Goal: Feedback & Contribution: Submit feedback/report problem

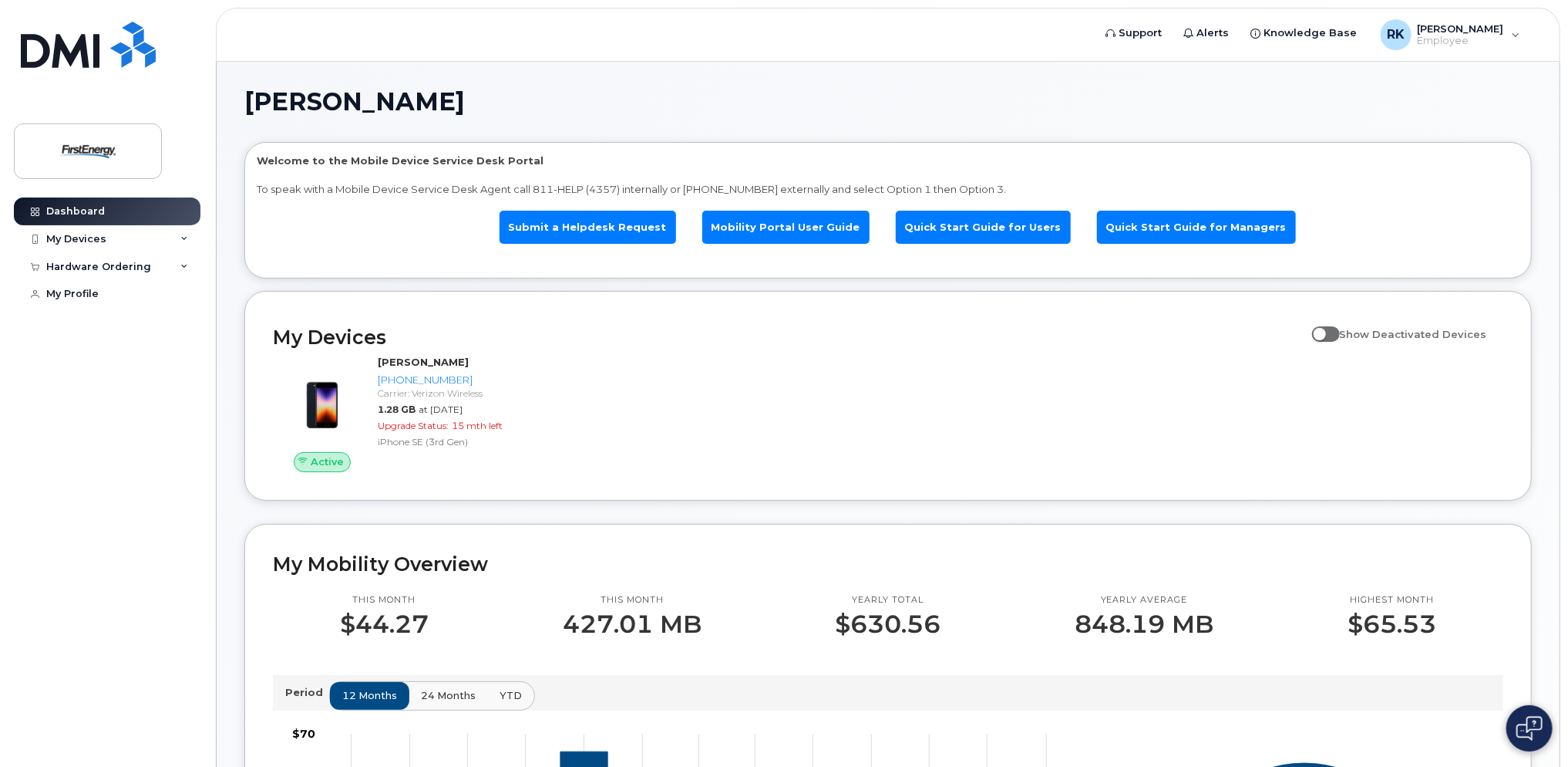
click at [1336, 338] on span at bounding box center [1326, 334] width 28 height 15
click at [1324, 332] on input "Show Deactivated Devices" at bounding box center [1318, 325] width 12 height 12
checkbox input "true"
click at [1209, 384] on div "Active KELLEY A RYAN 216-630-9859 Carrier: Verizon Wireless 1.28 GB at Aug 01, …" at bounding box center [888, 414] width 1249 height 136
click at [69, 237] on div "My Devices" at bounding box center [76, 238] width 60 height 12
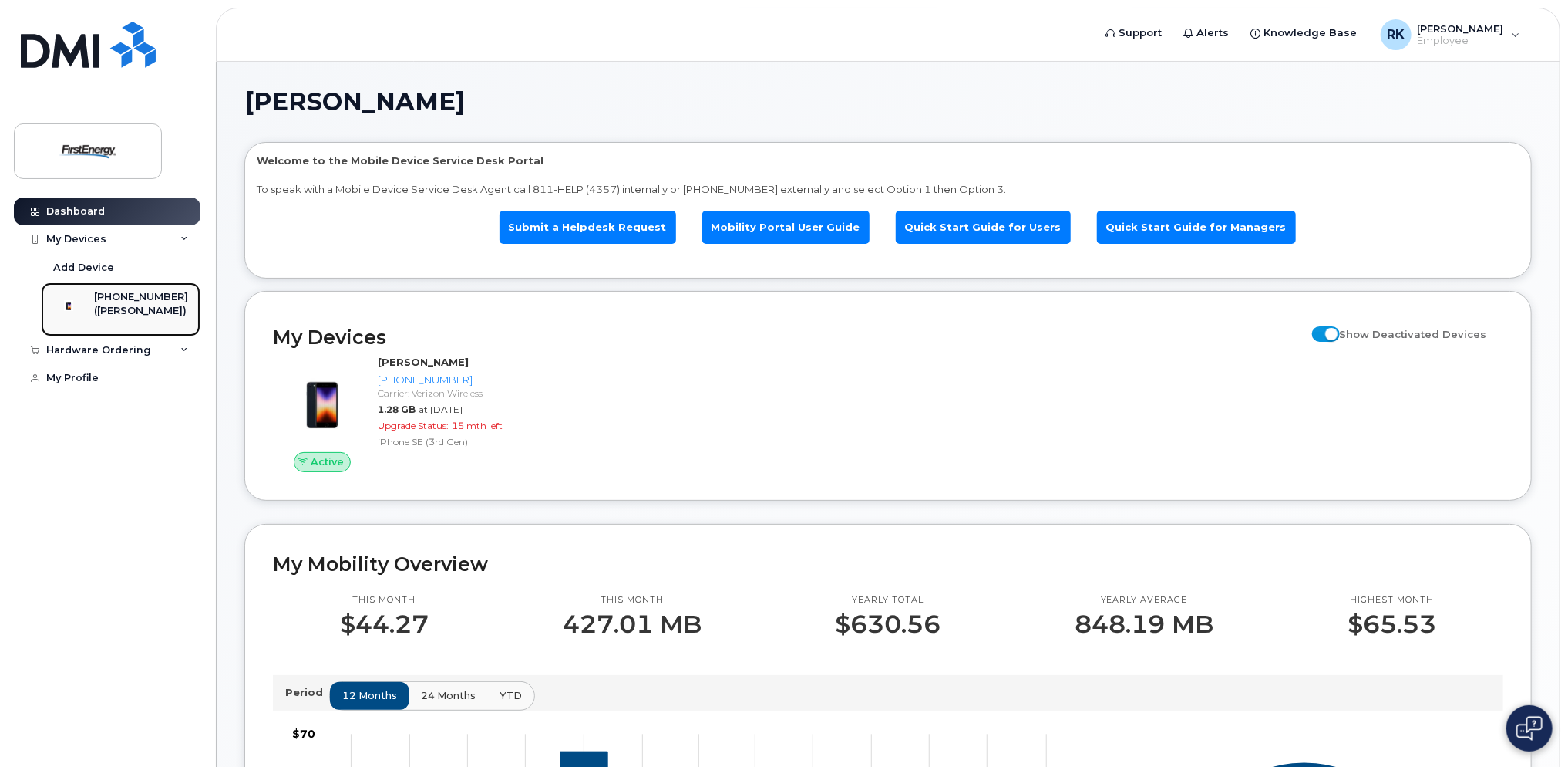
click at [129, 313] on div "([PERSON_NAME])" at bounding box center [141, 310] width 94 height 14
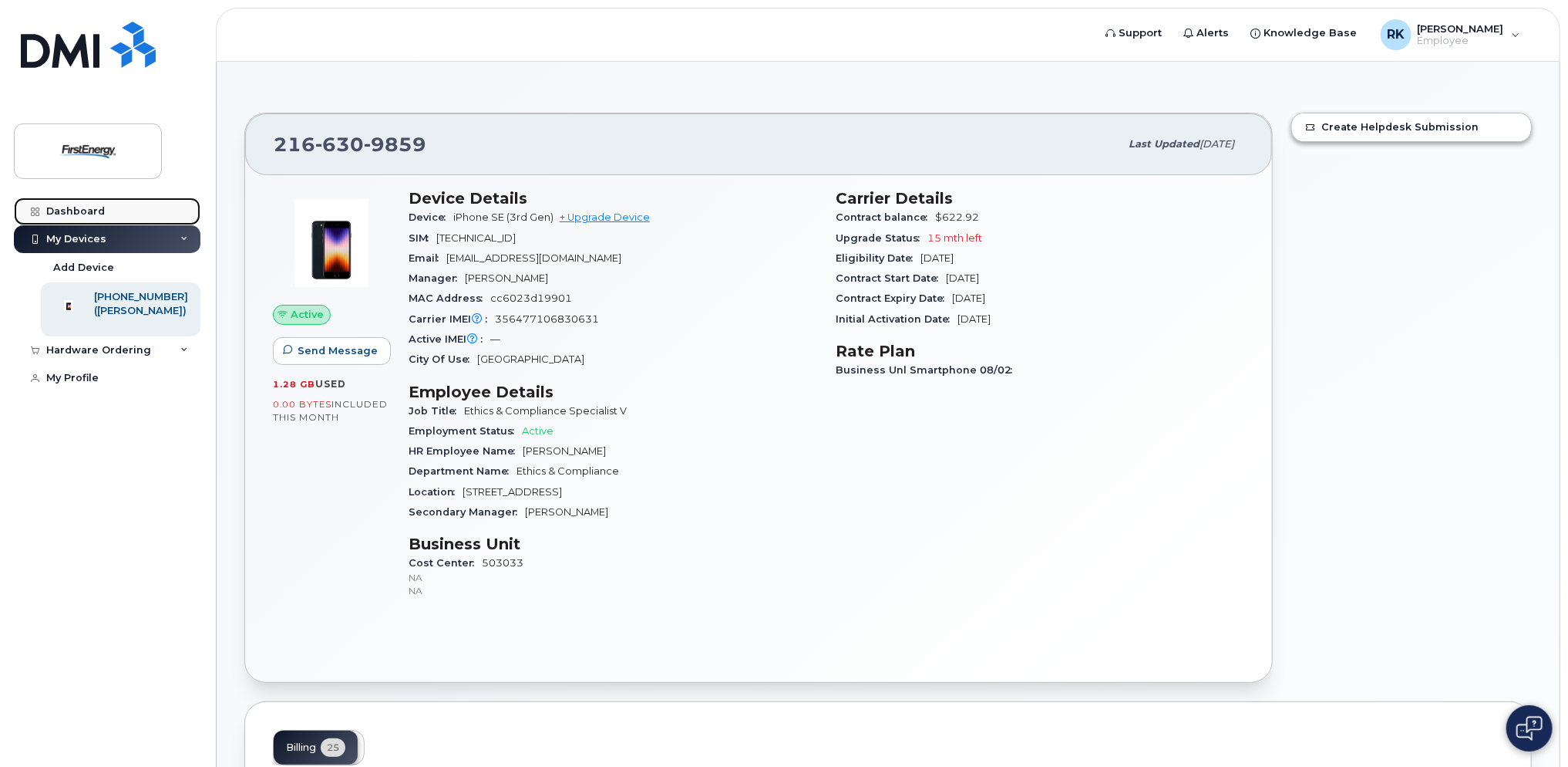
click at [96, 218] on link "Dashboard" at bounding box center [107, 212] width 187 height 28
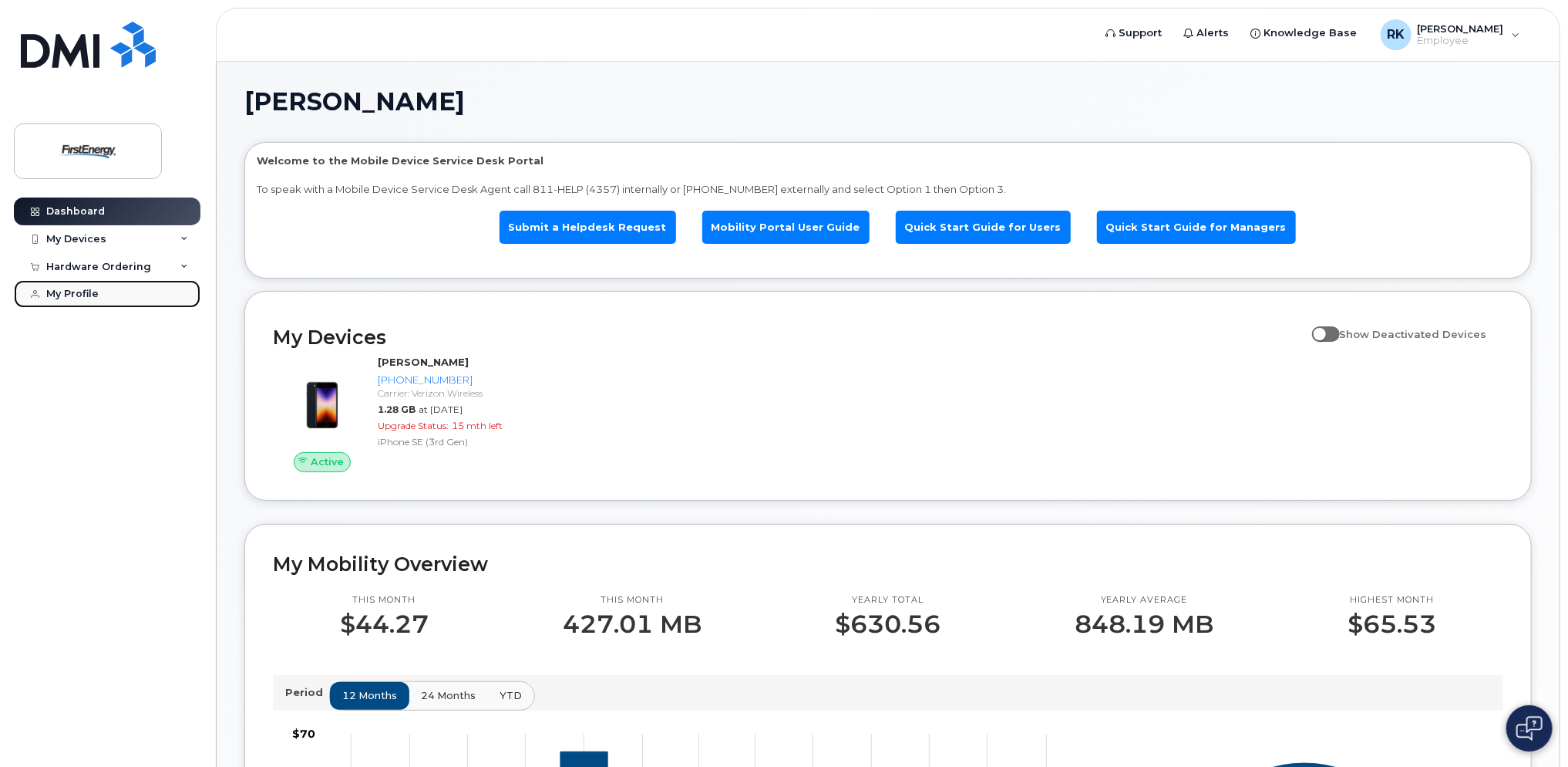
click at [97, 294] on link "My Profile" at bounding box center [107, 294] width 187 height 28
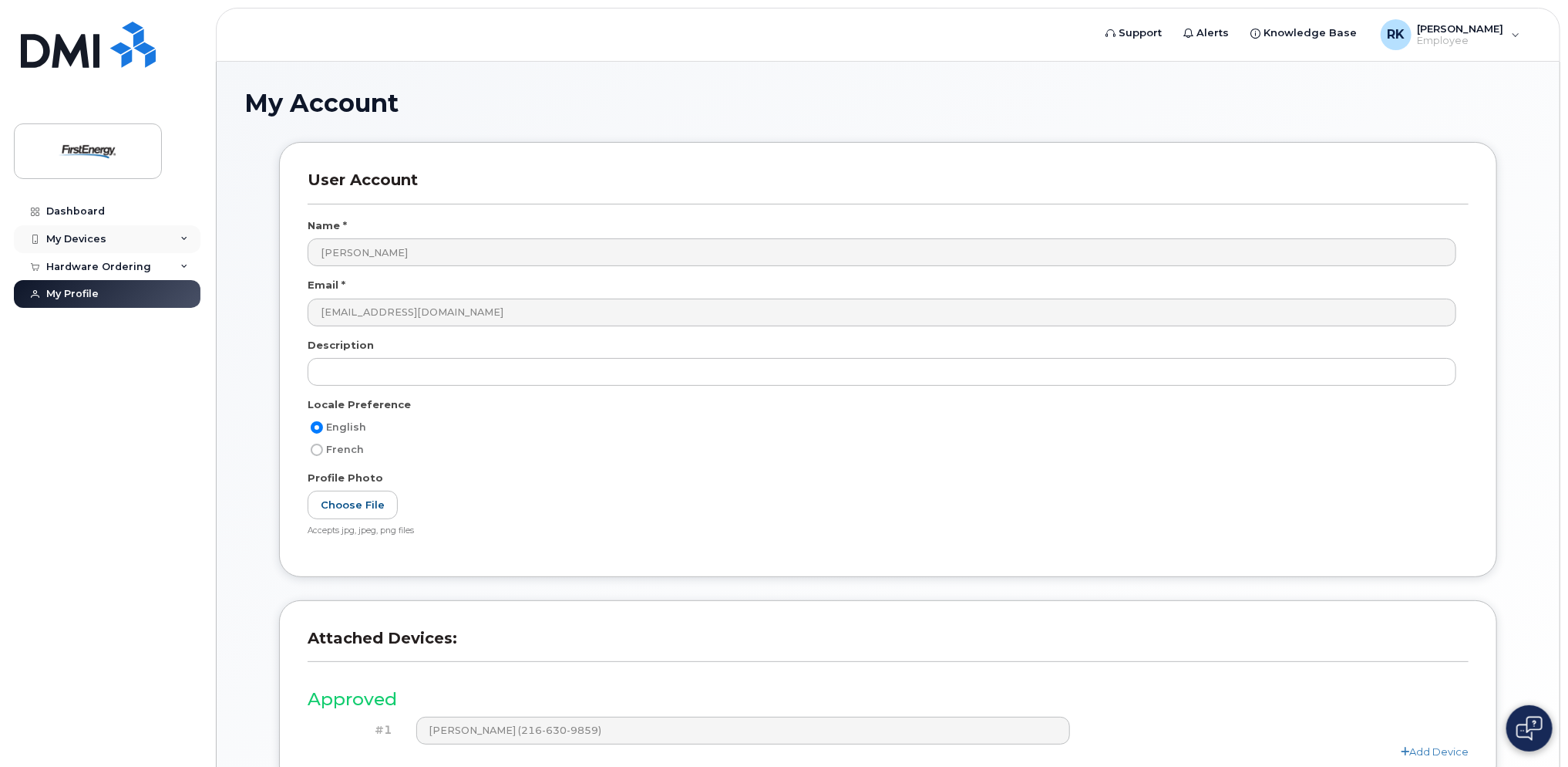
click at [86, 239] on div "My Devices" at bounding box center [76, 238] width 60 height 12
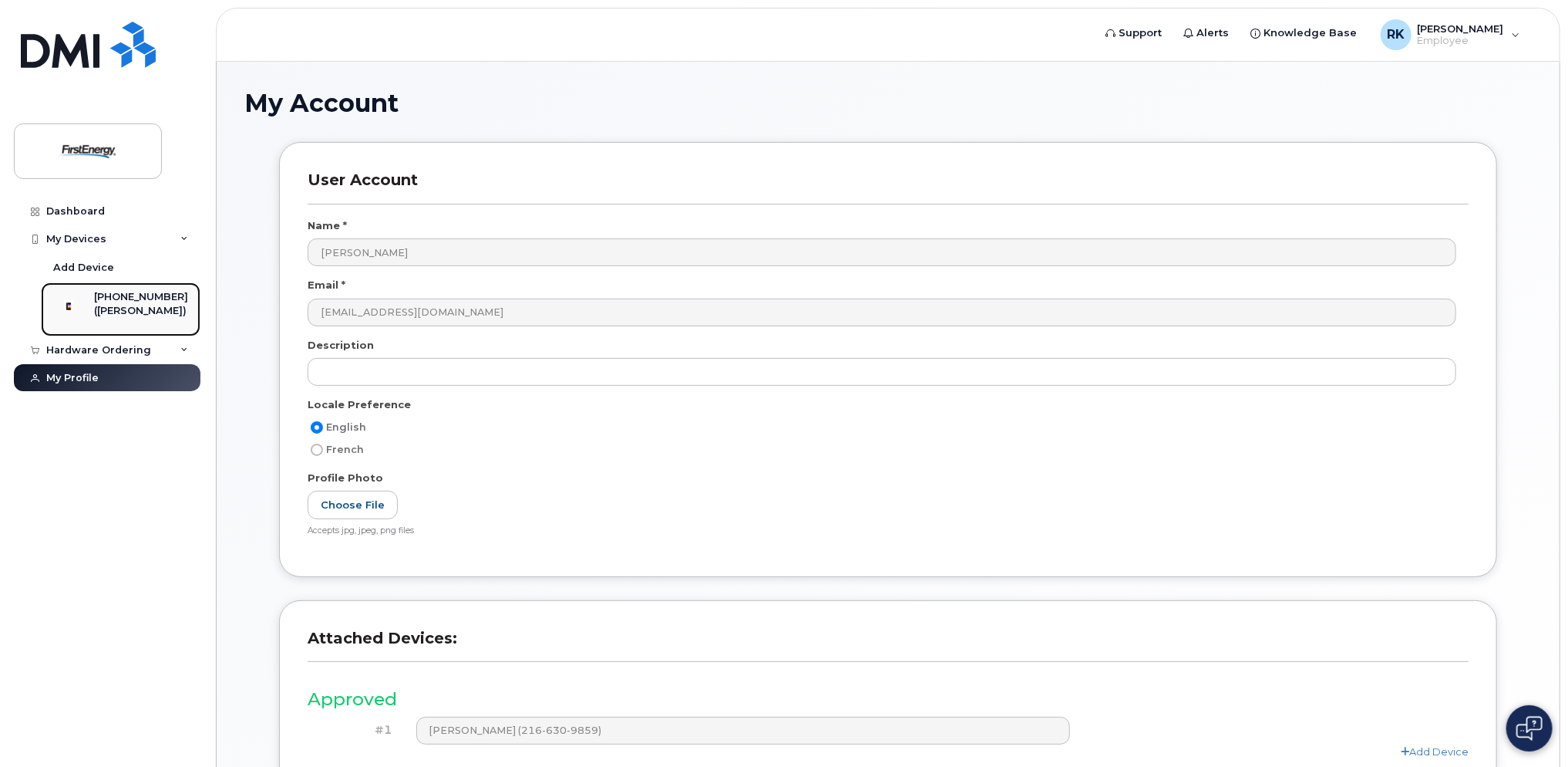
click at [124, 297] on div "[PHONE_NUMBER]" at bounding box center [141, 296] width 94 height 14
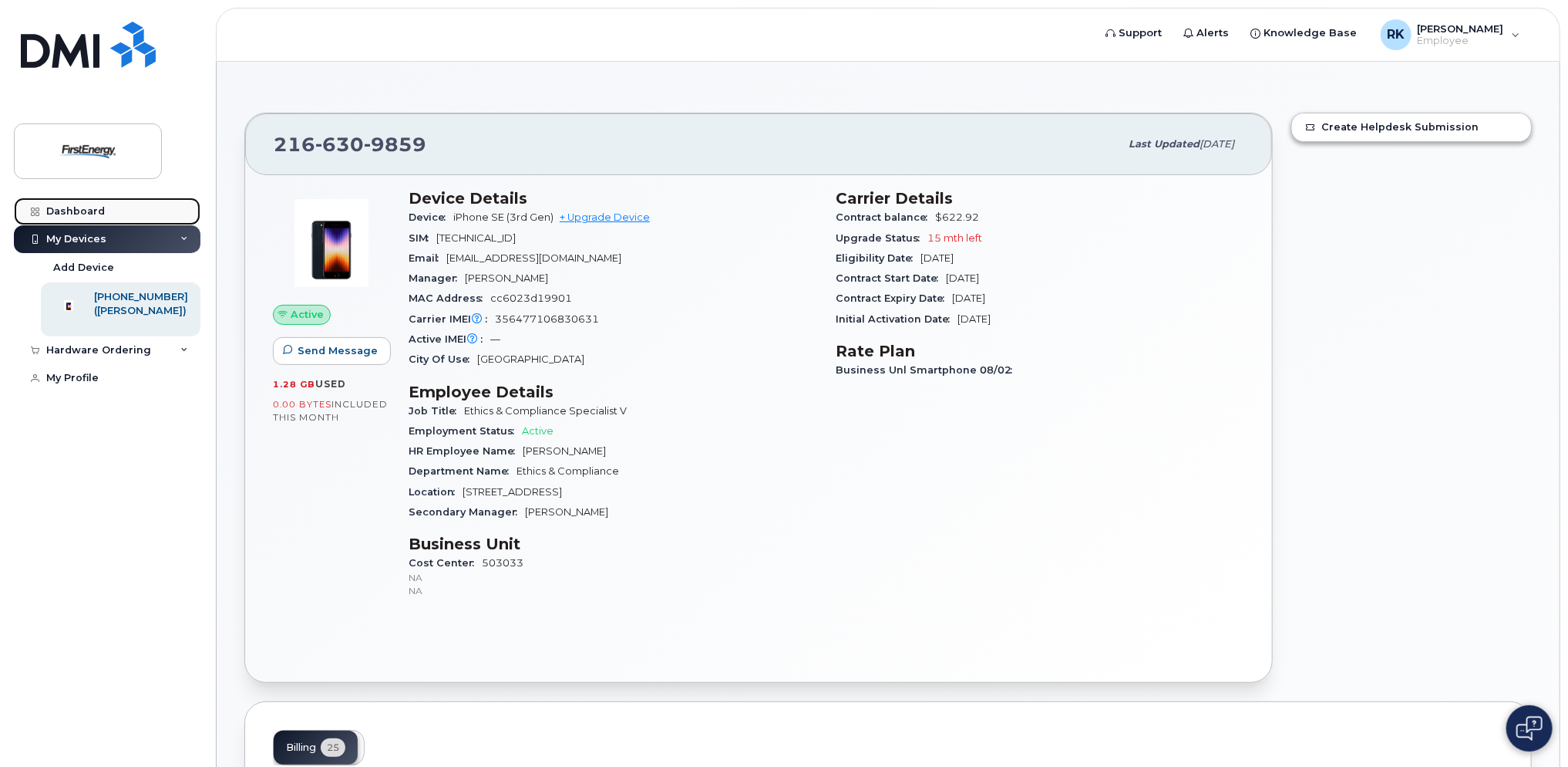
click at [82, 217] on div "Dashboard" at bounding box center [75, 211] width 59 height 12
click at [98, 158] on img at bounding box center [87, 151] width 119 height 45
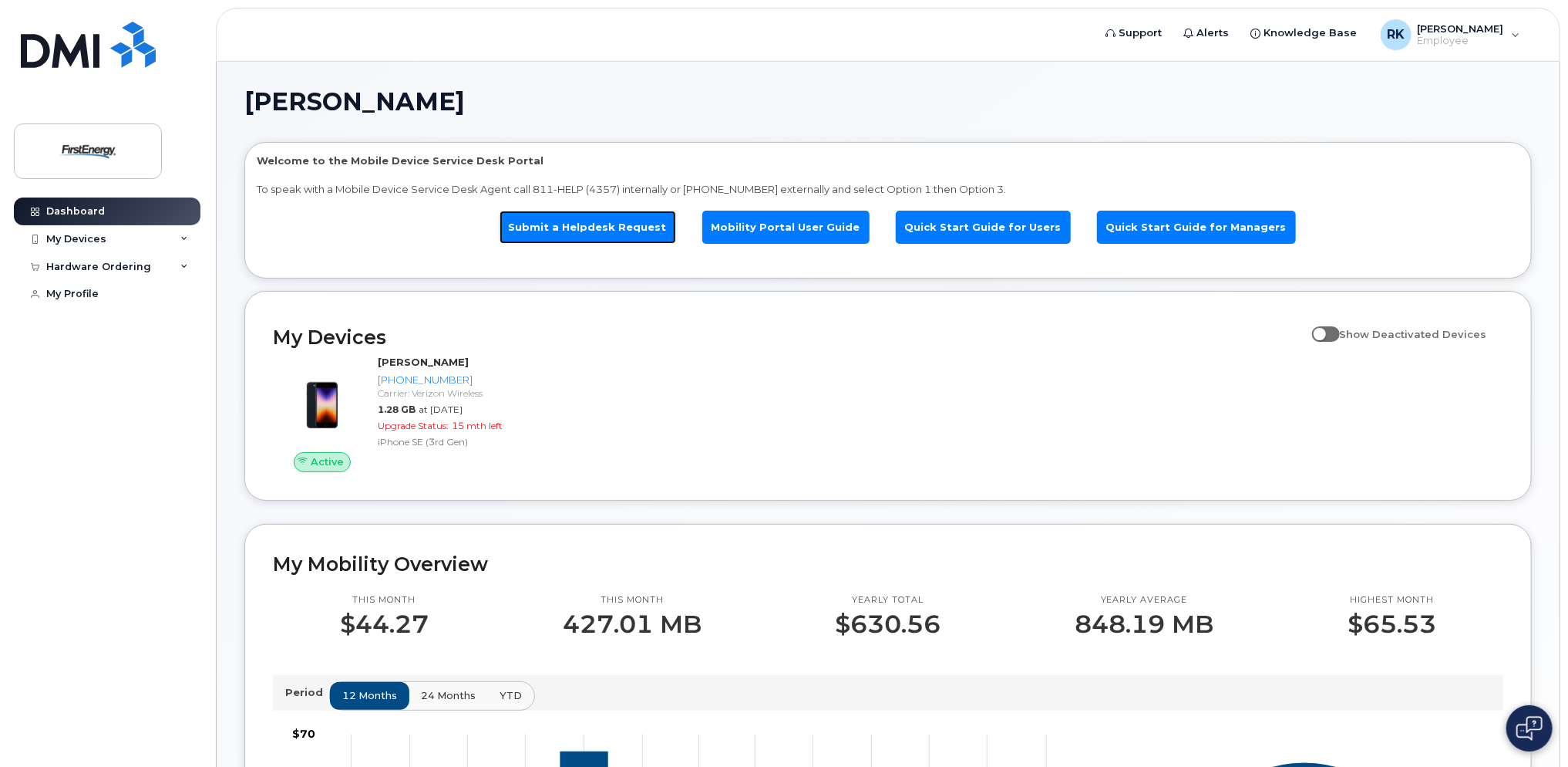
click at [610, 240] on link "Submit a Helpdesk Request" at bounding box center [588, 227] width 176 height 33
click at [1329, 334] on span at bounding box center [1326, 334] width 28 height 15
click at [1324, 332] on input "Show Deactivated Devices" at bounding box center [1318, 325] width 12 height 12
checkbox input "true"
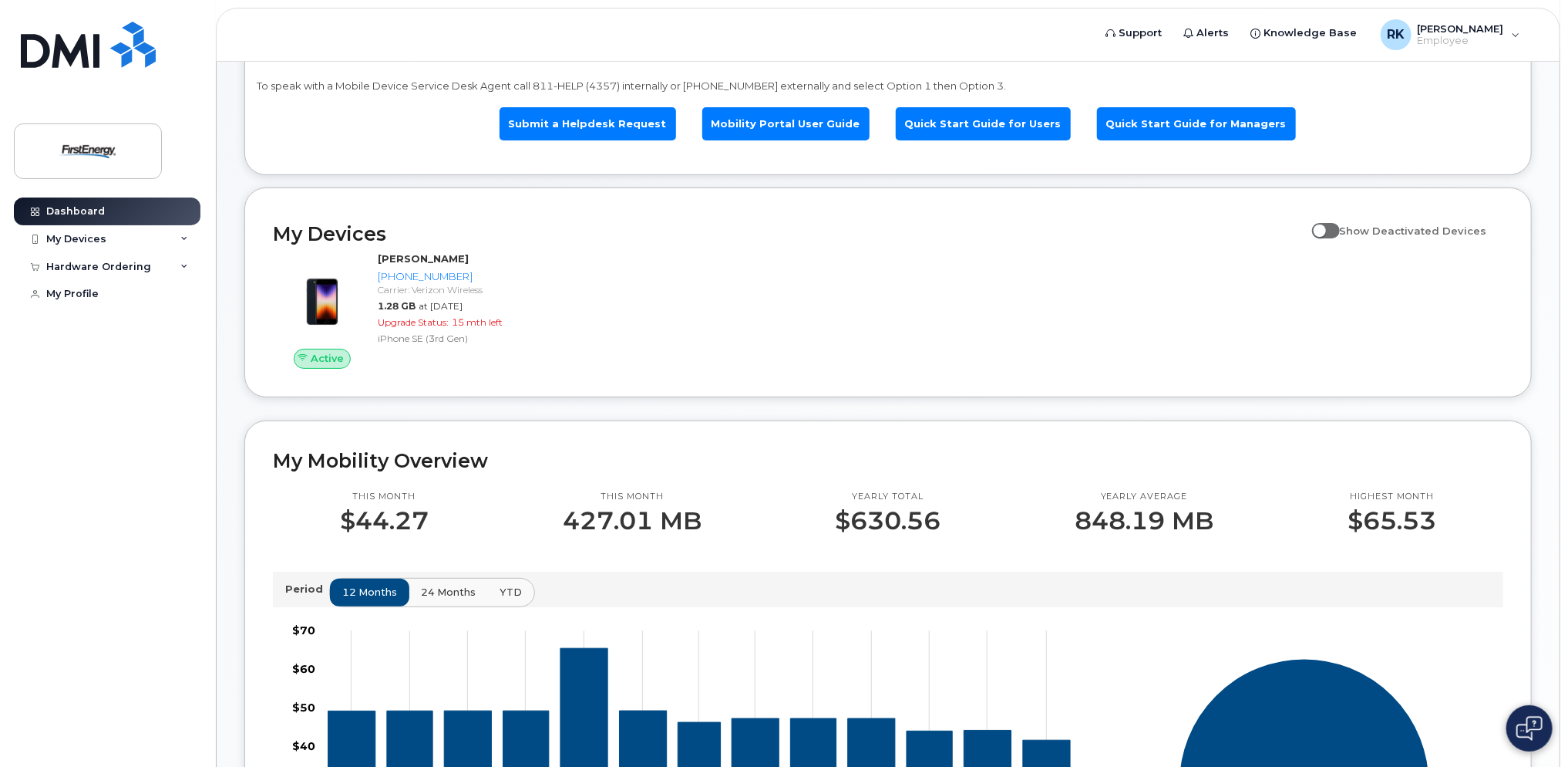
scroll to position [77, 0]
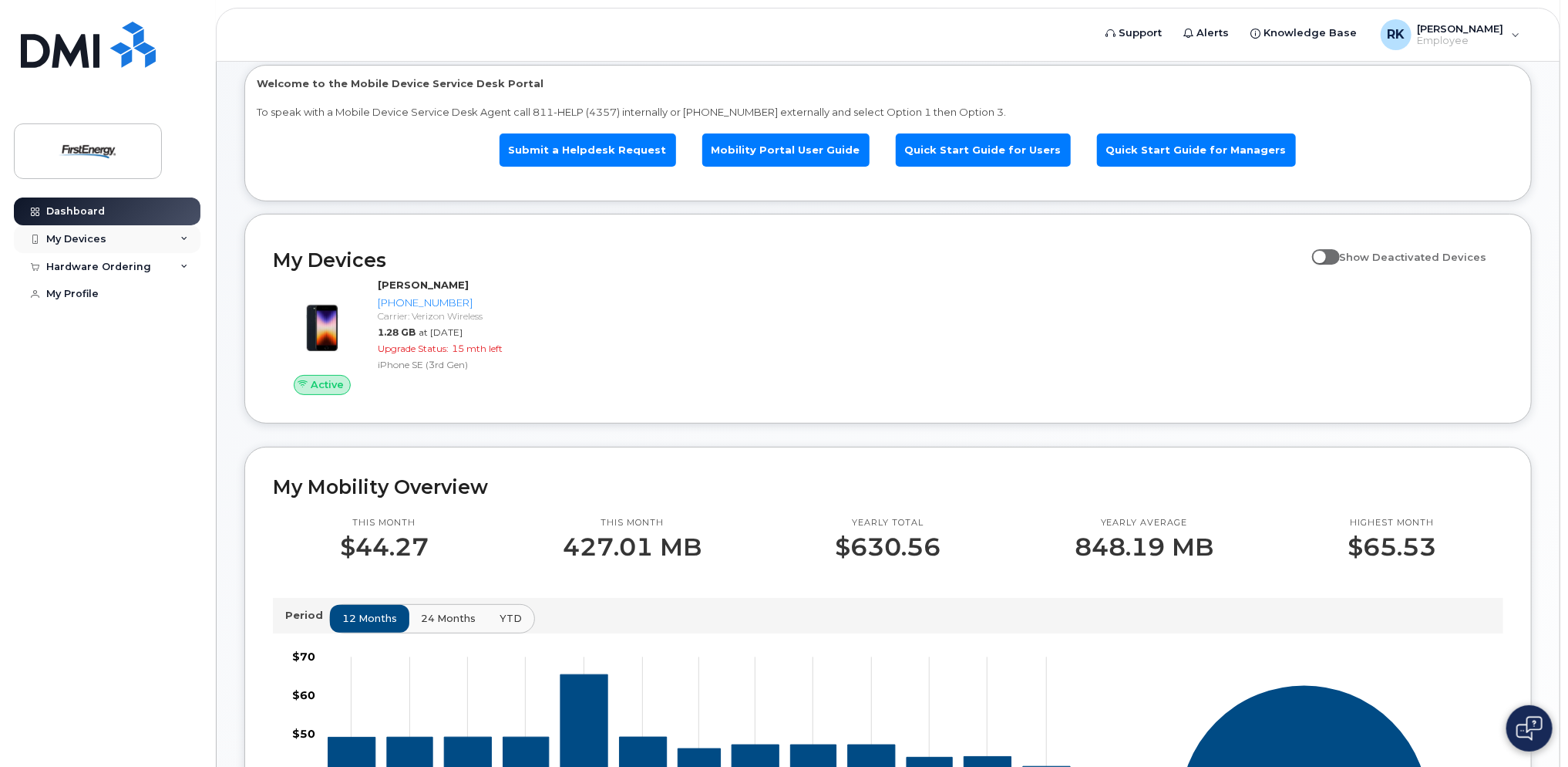
click at [67, 246] on div "My Devices" at bounding box center [107, 239] width 187 height 28
click at [140, 356] on div "Hardware Ordering" at bounding box center [98, 350] width 105 height 12
click at [679, 268] on h2 "My Devices" at bounding box center [788, 260] width 1032 height 23
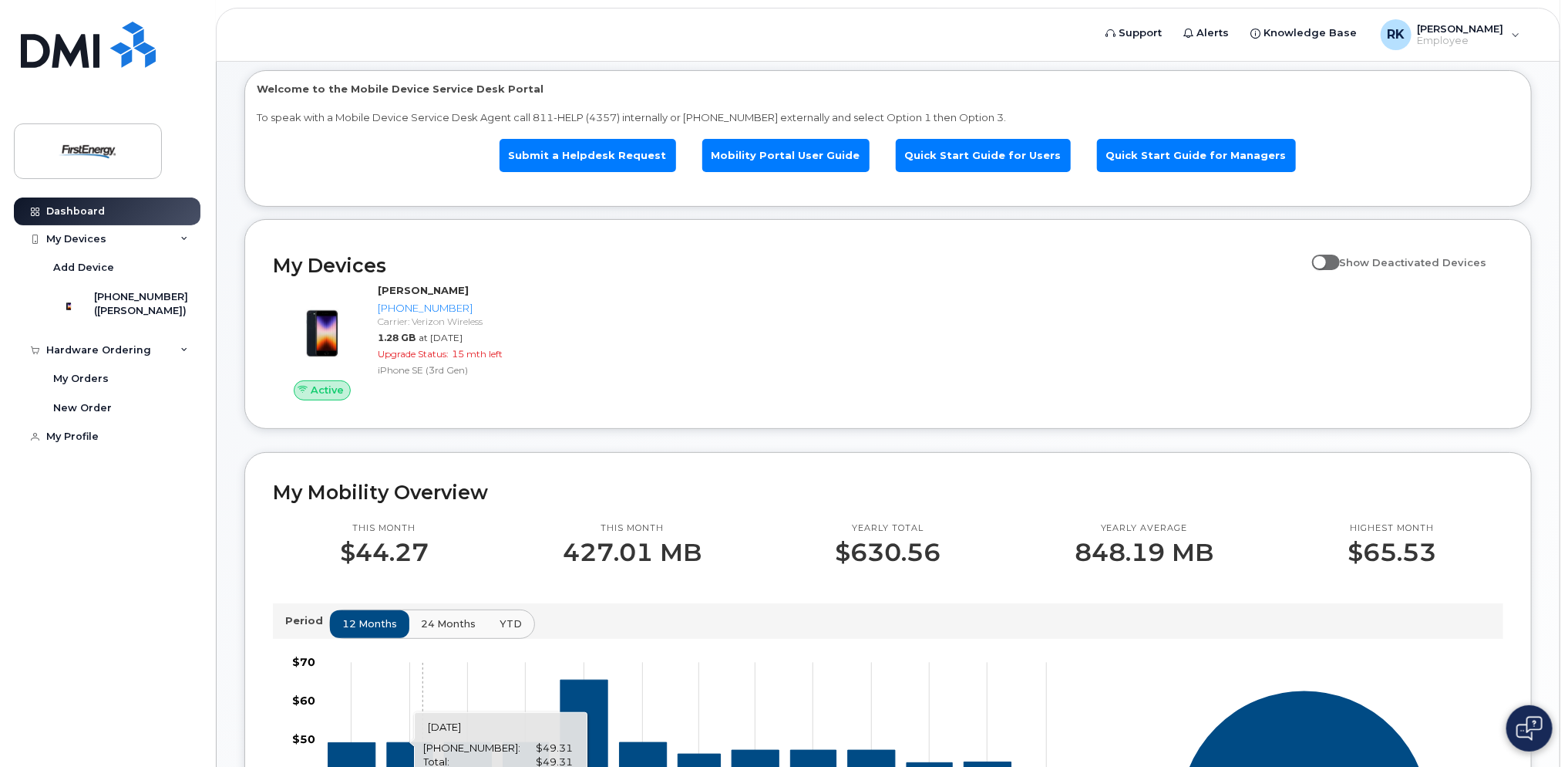
scroll to position [0, 0]
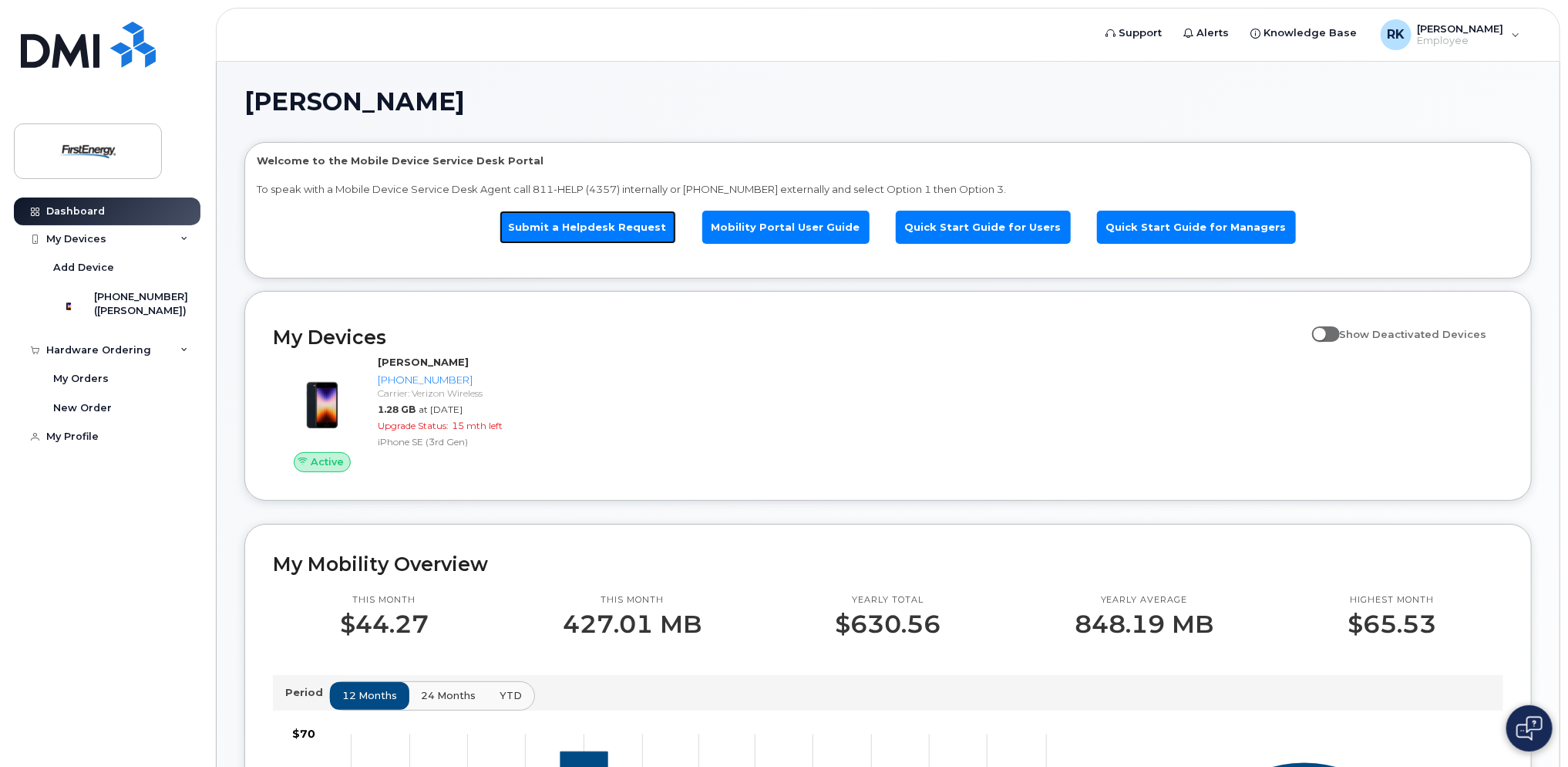
click at [612, 221] on link "Submit a Helpdesk Request" at bounding box center [588, 227] width 176 height 33
click at [645, 239] on link "Submit a Helpdesk Request" at bounding box center [588, 227] width 176 height 33
